Goal: Information Seeking & Learning: Check status

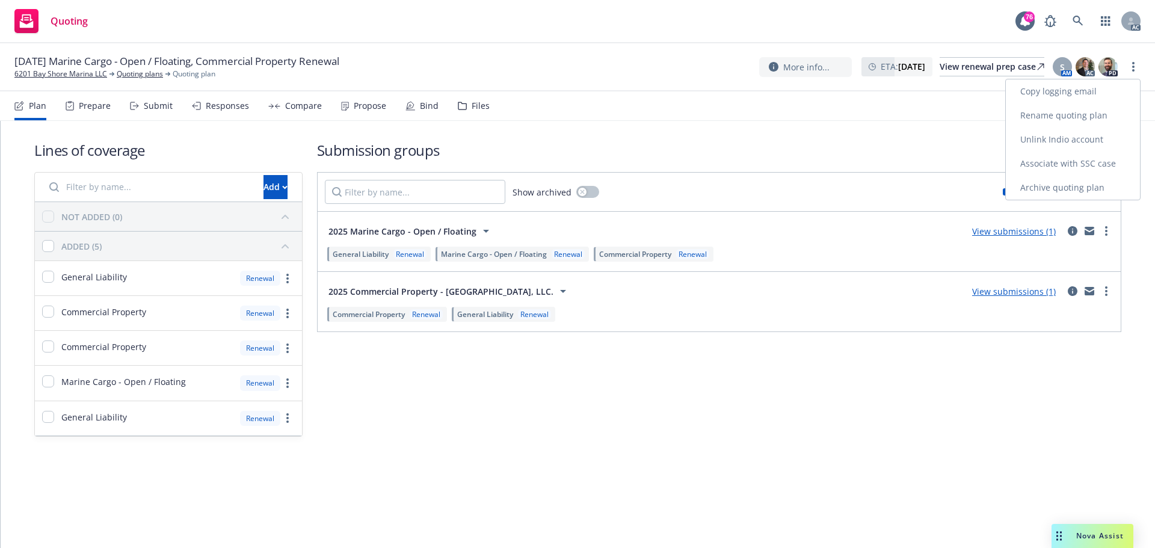
click at [1088, 86] on link "Copy logging email" at bounding box center [1073, 91] width 134 height 24
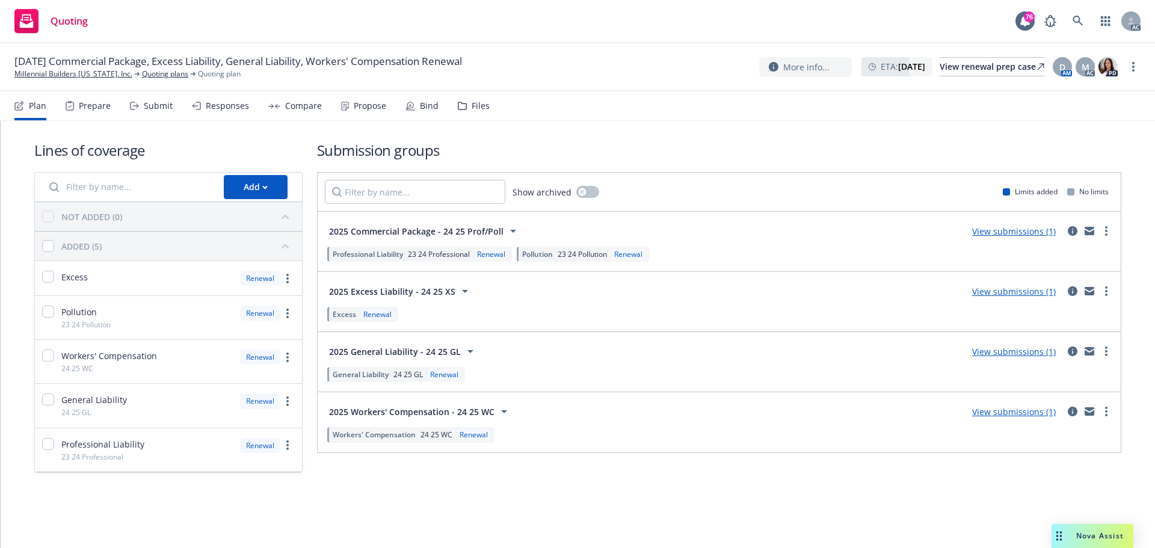
click at [206, 104] on div "Responses" at bounding box center [227, 106] width 43 height 10
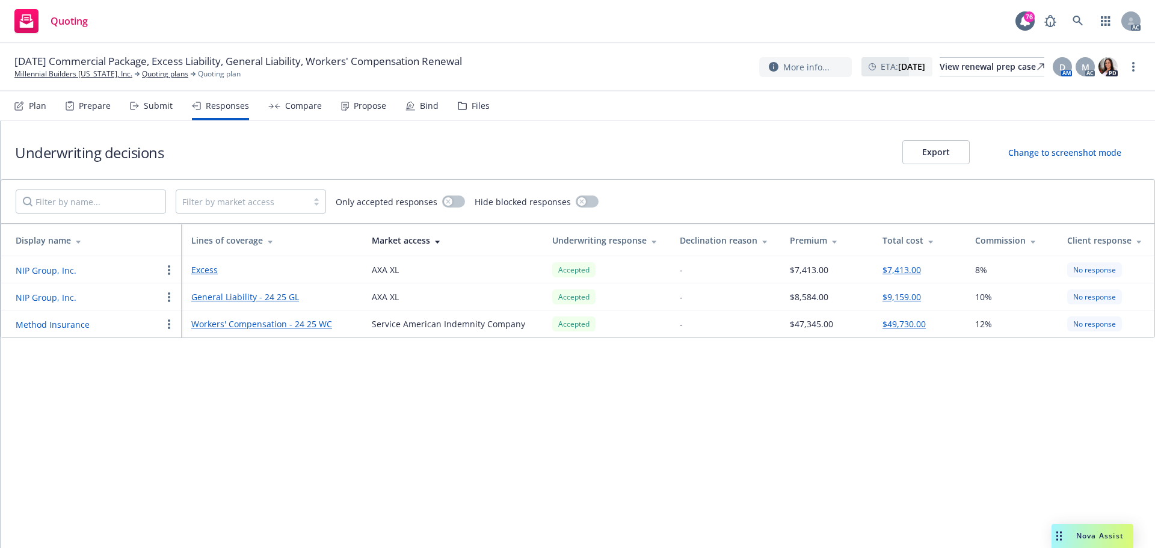
click at [55, 324] on button "Method Insurance" at bounding box center [53, 324] width 74 height 13
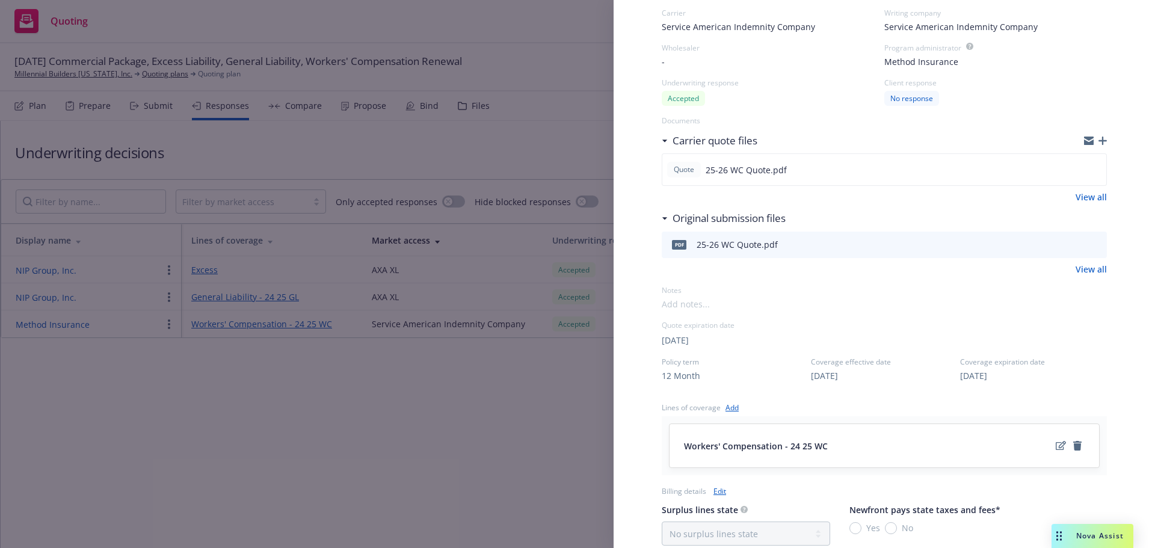
scroll to position [241, 0]
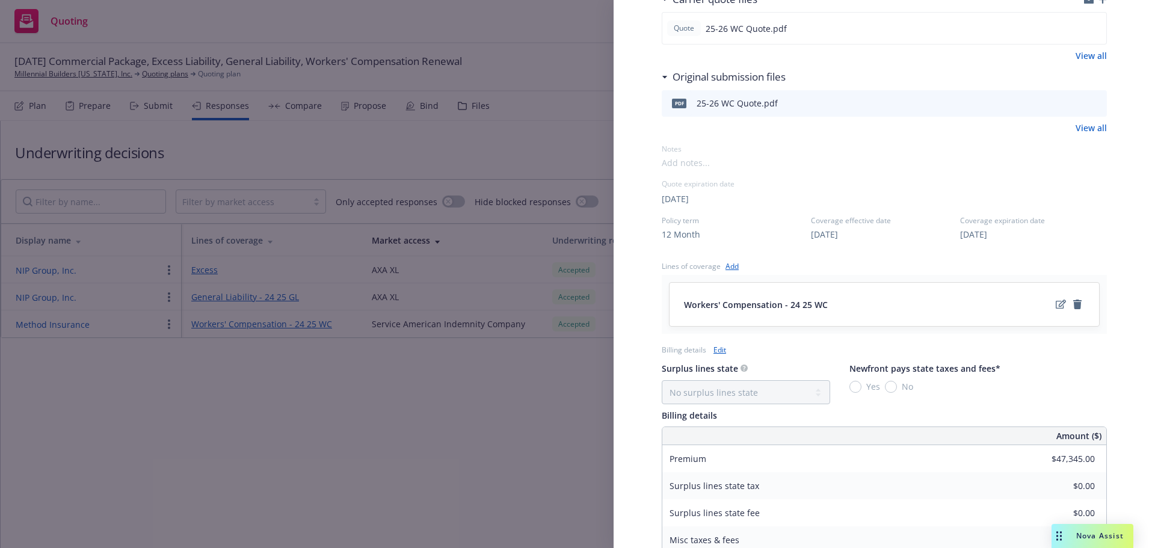
click at [354, 430] on div "Display Name Method Insurance Carrier Service American Indemnity Company Writin…" at bounding box center [577, 274] width 1155 height 548
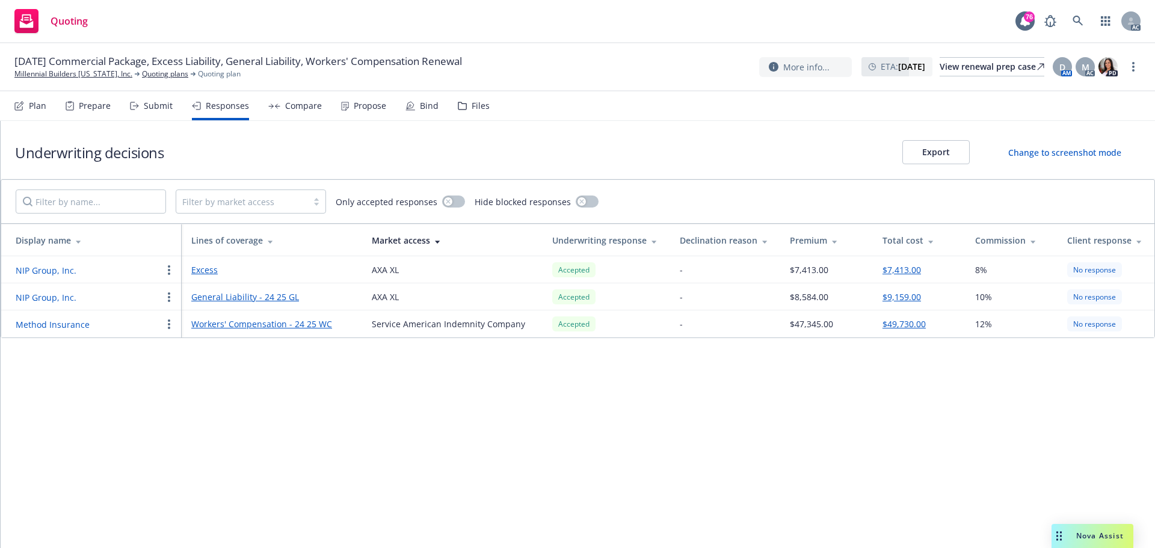
click at [64, 328] on button "Method Insurance" at bounding box center [53, 324] width 74 height 13
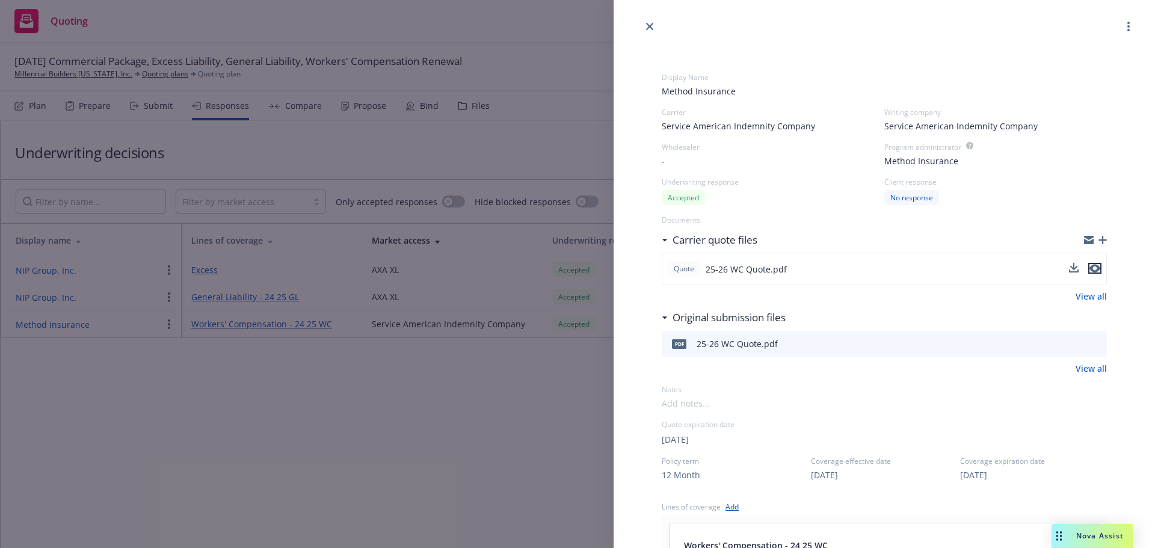
click at [1090, 271] on icon "preview file" at bounding box center [1095, 269] width 11 height 8
